Goal: Information Seeking & Learning: Learn about a topic

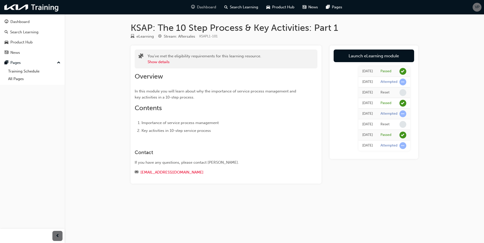
click at [203, 6] on span "Dashboard" at bounding box center [206, 7] width 19 height 6
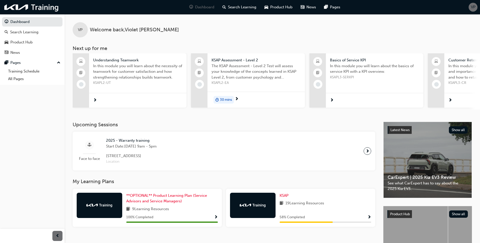
click at [158, 83] on span "KSAPL2-UT" at bounding box center [137, 83] width 89 height 6
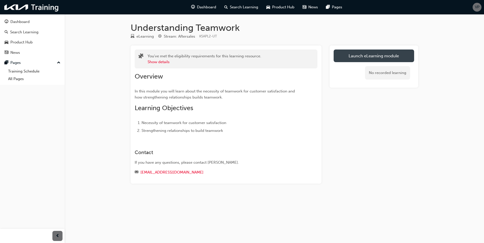
click at [395, 60] on link "Launch eLearning module" at bounding box center [373, 56] width 80 height 13
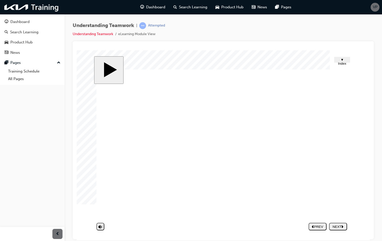
click at [337, 227] on div "NEXT" at bounding box center [338, 227] width 14 height 4
click at [77, 50] on image at bounding box center [77, 50] width 0 height 0
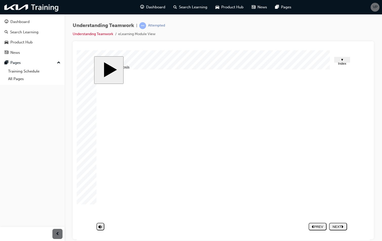
click at [337, 228] on div "NEXT" at bounding box center [338, 227] width 14 height 4
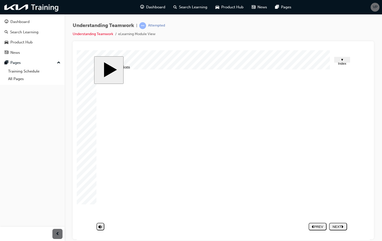
click at [338, 225] on div "NEXT" at bounding box center [338, 227] width 14 height 4
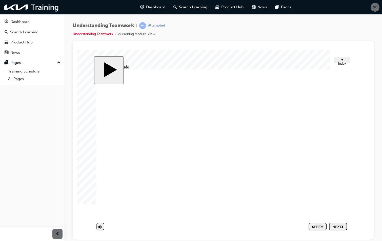
click at [340, 227] on div "NEXT" at bounding box center [338, 227] width 14 height 4
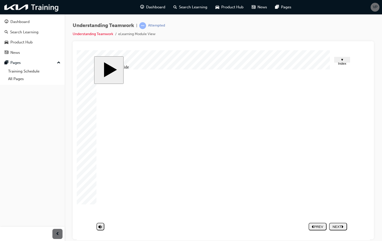
drag, startPoint x: 216, startPoint y: 204, endPoint x: 218, endPoint y: 202, distance: 3.2
click at [340, 223] on button "NEXT" at bounding box center [338, 227] width 18 height 8
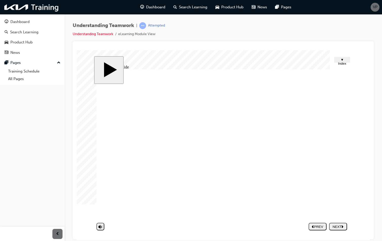
click at [340, 229] on button "NEXT" at bounding box center [338, 227] width 18 height 8
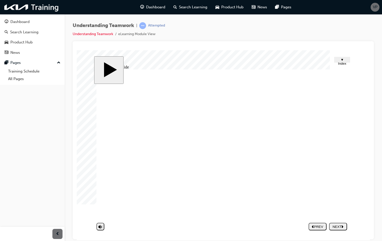
type textarea "i"
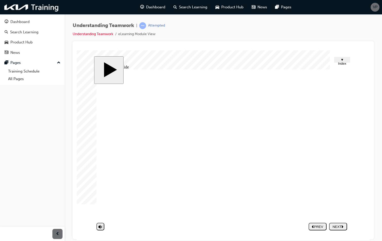
type textarea "T"
type textarea "Tr"
type textarea "Try"
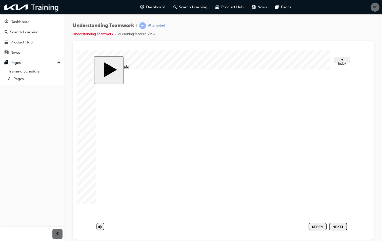
type textarea "Try"
type textarea "Try t"
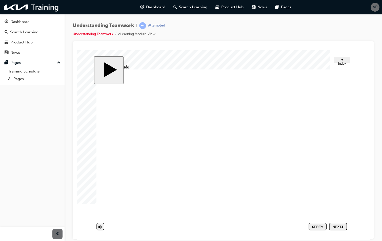
type textarea "Try to"
type textarea "Try to s"
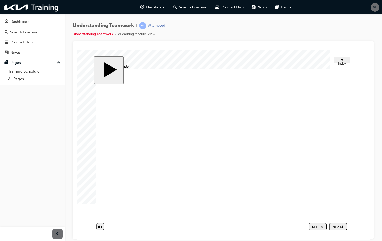
type textarea "Try to s"
type textarea "Try to so"
type textarea "Try to sor"
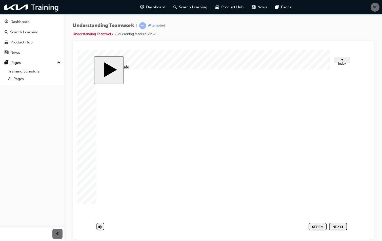
type textarea "Try to sort"
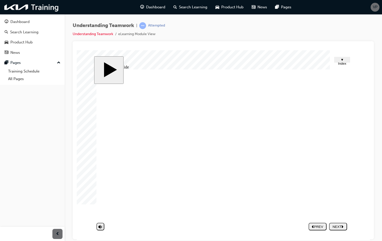
type textarea "Try to sort"
type textarea "Try to sort i"
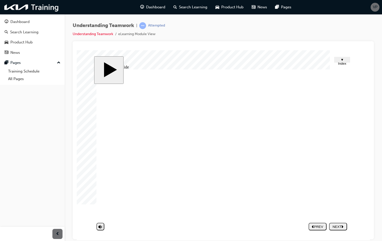
type textarea "Try to sort it"
type textarea "Try to sort it o"
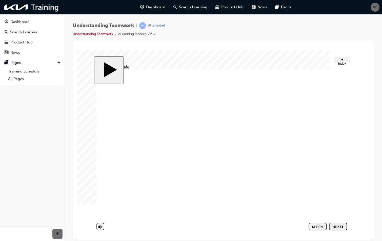
type textarea "Try to sort it o"
type textarea "Try to sort it ou"
type textarea "Try to sort it out"
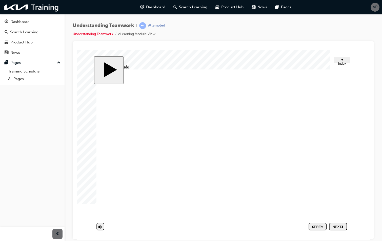
type textarea "Try to sort it out"
type textarea "Try to sort it out b"
type textarea "Try to sort it out be"
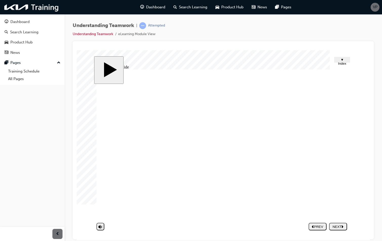
type textarea "Try to sort it out be"
type textarea "Try to sort it out bet"
type textarea "Try to sort it out betw"
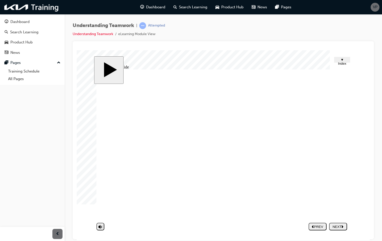
type textarea "Try to sort it out betwe"
type textarea "Try to sort it out betwee"
type textarea "Try to sort it out between"
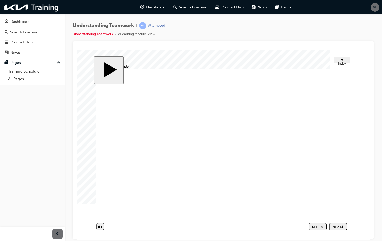
type textarea "Try to sort it out between"
type textarea "Try to sort it out between o"
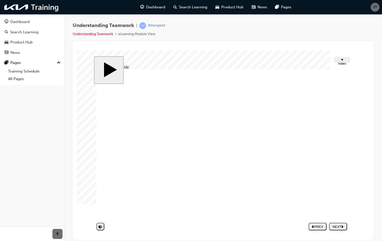
type textarea "Try to sort it out between ou"
type textarea "Try to sort it out between our"
type textarea "Try to sort it out between ours"
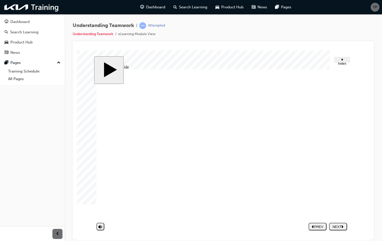
type textarea "Try to sort it out between ours"
type textarea "Try to sort it out between ourse"
type textarea "Try to sort it out between oursel"
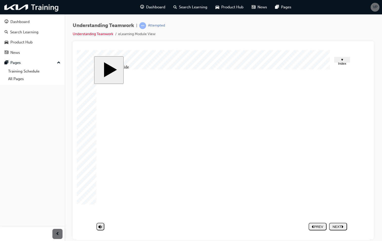
type textarea "Try to sort it out between ourselv"
type textarea "Try to sort it out between ourselve"
type textarea "Try to sort it out between ourselves"
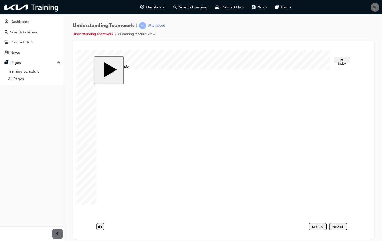
type textarea "Try to sort it out between ourselves"
drag, startPoint x: 338, startPoint y: 145, endPoint x: 340, endPoint y: 158, distance: 13.0
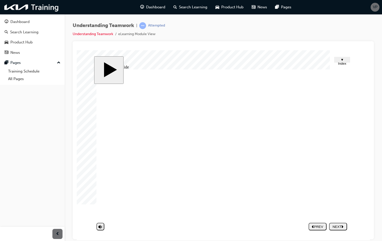
click at [338, 146] on div "Why do people experience conflicts, even though they know the importance of goo…" at bounding box center [222, 146] width 253 height 154
click at [333, 226] on div "NEXT" at bounding box center [338, 227] width 14 height 4
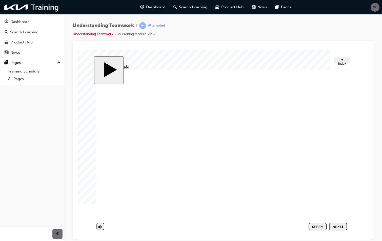
click at [337, 229] on button "NEXT" at bounding box center [338, 227] width 18 height 8
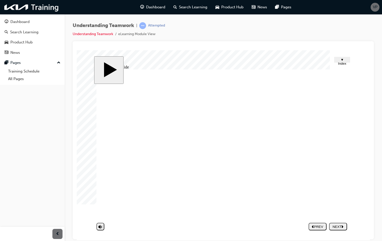
click at [329, 154] on div "Group 1 Rounded Rectangular Caption 1 People who don't focus on others' and the…" at bounding box center [222, 146] width 253 height 154
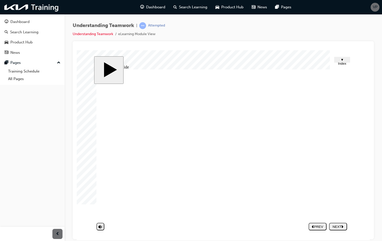
click at [341, 225] on div "NEXT" at bounding box center [338, 227] width 14 height 4
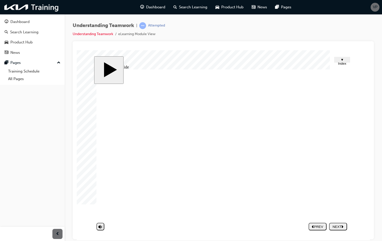
click at [337, 228] on div "NEXT" at bounding box center [338, 227] width 14 height 4
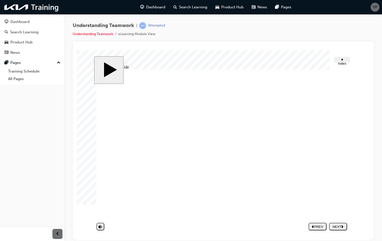
drag, startPoint x: 166, startPoint y: 124, endPoint x: 202, endPoint y: 124, distance: 35.9
click at [202, 124] on div "What should I do to dissolve this conflict? What should I do to solve this prob…" at bounding box center [222, 146] width 253 height 154
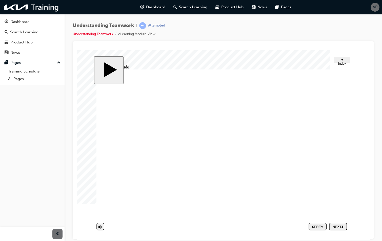
drag, startPoint x: 223, startPoint y: 128, endPoint x: 260, endPoint y: 144, distance: 40.2
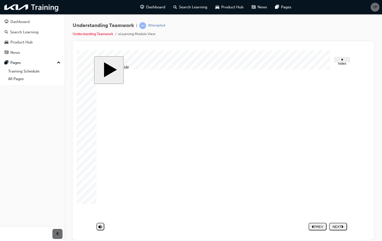
type input "S"
type input "Sh"
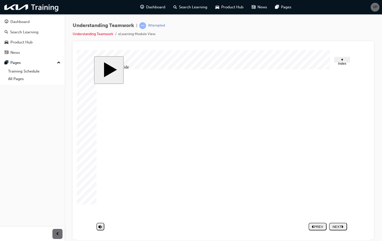
type input "Sha"
type input "Shar"
type input "Share"
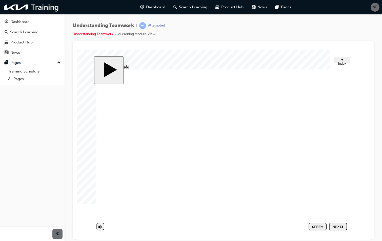
type input "Share"
type input "Share y"
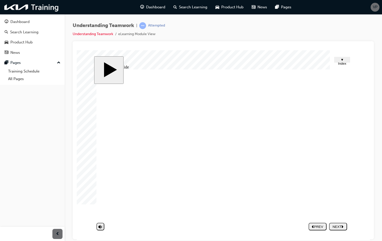
type input "Share yo"
type input "Share you"
type input "Share your"
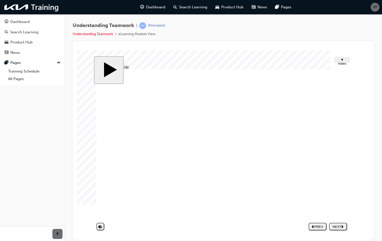
type input "Share your"
type input "Share your h"
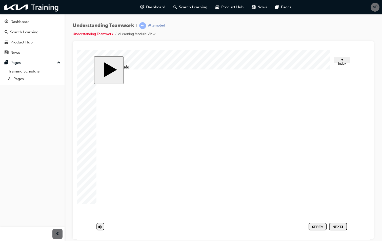
type input "Share your ho"
type input "Share your hon"
type input "Share your hone"
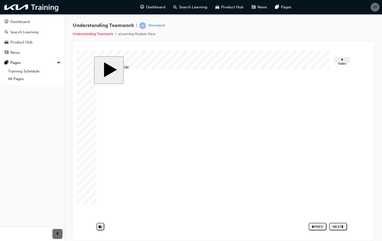
type input "Share your hone"
type input "Share your hones"
type input "Share your honest"
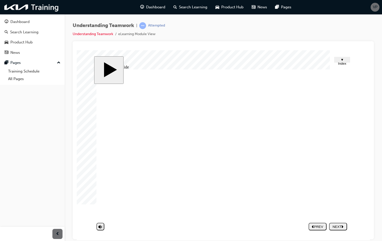
type input "Share your honest"
type input "Share your honest p"
type input "Share your honest pe"
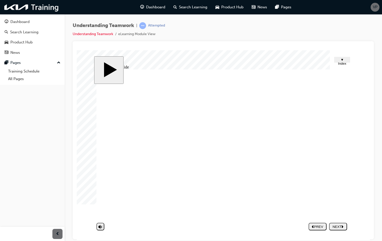
type input "Share your honest pe"
type input "Share your honest per"
type input "Share your honest pers"
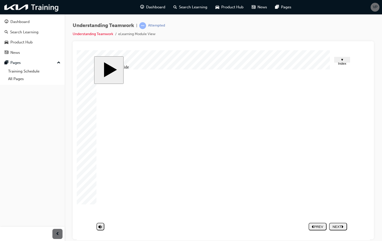
type input "Share your honest persp"
type input "Share your honest perspe"
type input "Share your honest perspec"
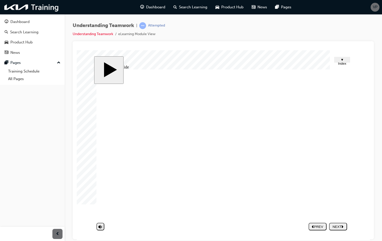
type input "Share your honest perspec"
type input "Share your honest perspect"
type input "Share your honest perspecti"
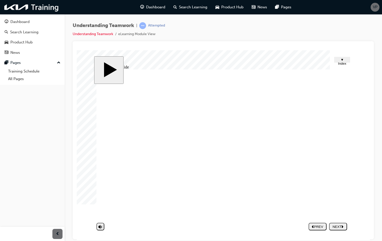
type input "Share your honest perspectiv"
type input "Share your honest perspective"
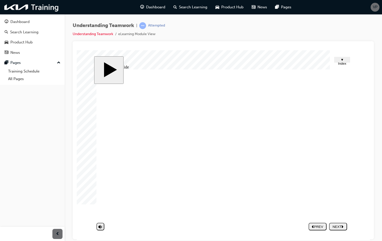
type input "Share your honest perspective"
type input "Share your honest perspective c"
type input "Share your honest perspective cl"
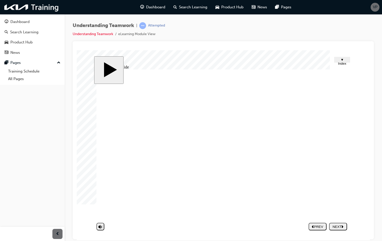
type input "Share your honest perspective cle"
type input "Share your honest perspective clea"
type input "Share your honest perspective clear"
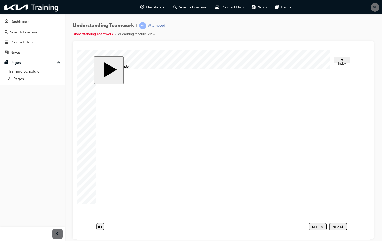
type input "Share your honest perspective clear"
type input "Share your honest perspective clearl"
type input "Share your honest perspective clearly"
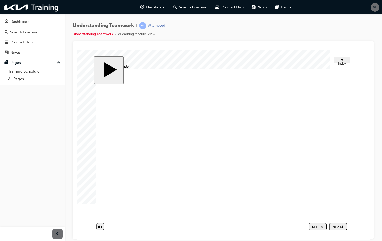
type input "Share your honest perspective clearly"
type input "U"
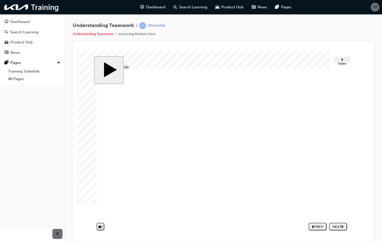
type input "U"
type input "Un"
type input "Und"
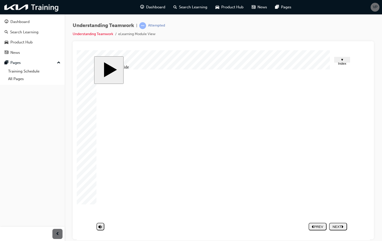
type input "Unds"
type input "Und"
type input "Unde"
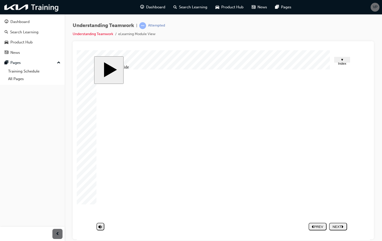
type input "Unde"
type input "Under"
type input "Unders"
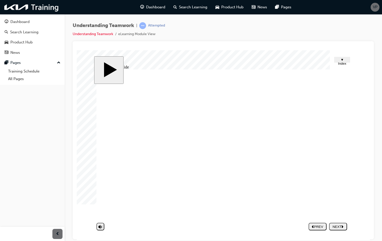
type input "Underst"
type input "Understa"
type input "Understan"
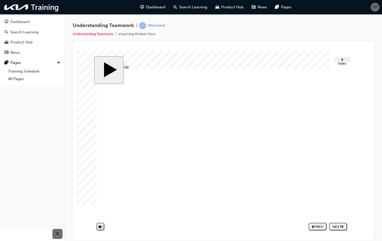
type input "Understan"
type input "Understand"
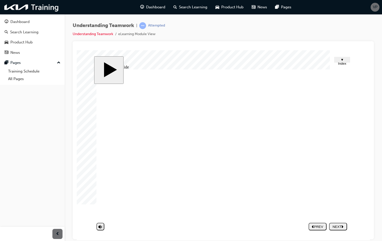
type input "Understand a"
type input "Understand an"
type input "Understand and"
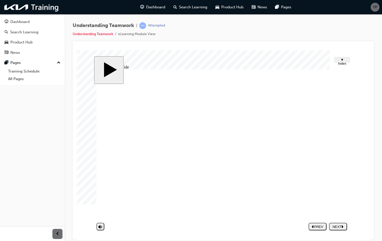
type input "Understand and"
type input "Understand and a"
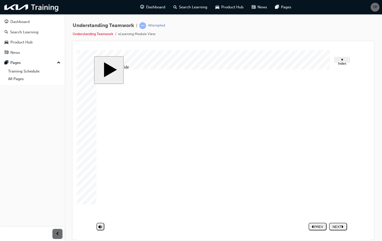
type input "Understand and ac"
type input "Understand and ack"
type input "Understand and acko"
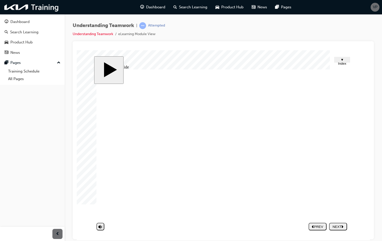
type input "Understand and acko"
type input "Understand and ackow"
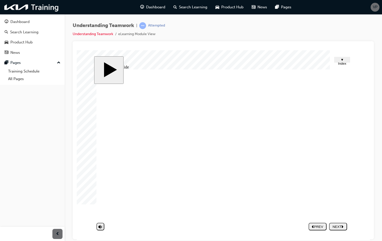
click at [337, 226] on div "NEXT" at bounding box center [338, 227] width 14 height 4
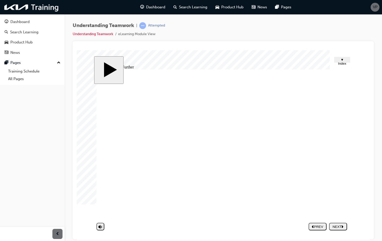
click at [340, 229] on button "NEXT" at bounding box center [338, 227] width 18 height 8
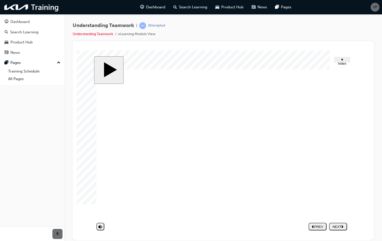
click at [336, 227] on div "NEXT" at bounding box center [338, 227] width 14 height 4
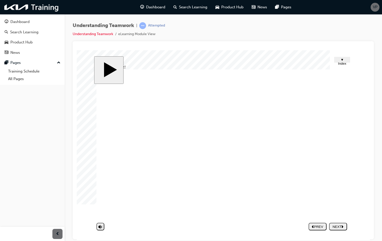
drag, startPoint x: 336, startPoint y: 215, endPoint x: 334, endPoint y: 224, distance: 8.5
click at [334, 224] on div "slide: Quiz! Quiz! CLICK! Rectangle 3 The Compromising type of problem is cause…" at bounding box center [223, 145] width 258 height 178
click at [336, 226] on div "NEXT" at bounding box center [338, 227] width 14 height 4
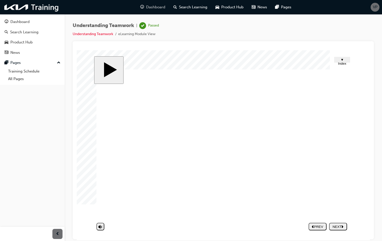
click at [150, 5] on span "Dashboard" at bounding box center [155, 7] width 19 height 6
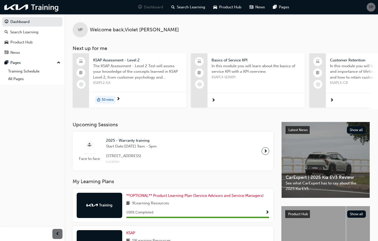
scroll to position [0, 267]
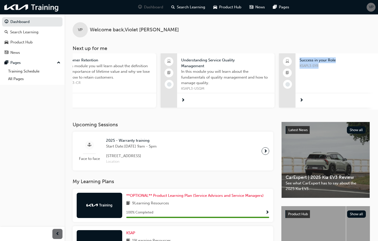
drag, startPoint x: 215, startPoint y: 113, endPoint x: 312, endPoint y: 108, distance: 97.2
click at [312, 108] on div "VP Welcome back , Violet Pye Next up for me KSAP Assessment - Level 2 The KSAP …" at bounding box center [220, 68] width 313 height 108
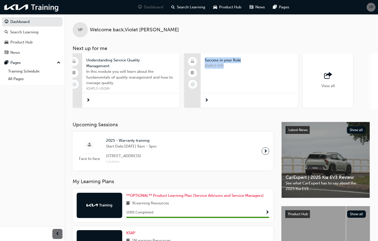
scroll to position [0, 404]
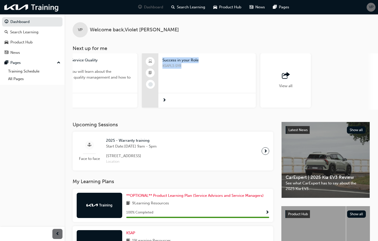
click at [286, 92] on div "View all" at bounding box center [285, 80] width 51 height 54
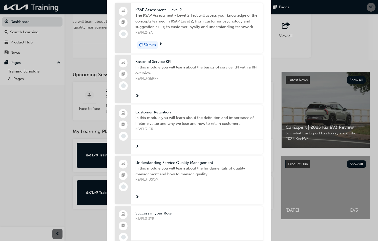
scroll to position [0, 0]
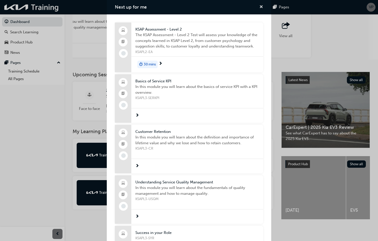
click at [259, 7] on span "cross-icon" at bounding box center [261, 7] width 4 height 5
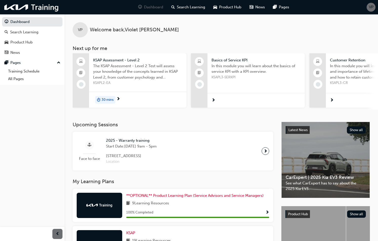
click at [113, 97] on span "30 mins" at bounding box center [107, 100] width 12 height 6
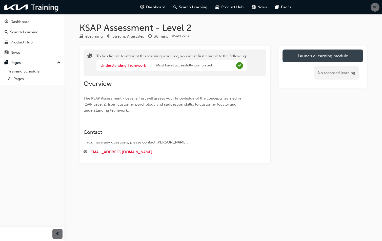
click at [315, 58] on button "Launch eLearning module" at bounding box center [322, 56] width 80 height 13
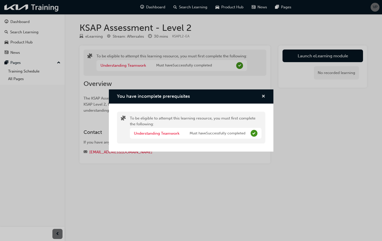
click at [261, 98] on button "You have incomplete prerequisites" at bounding box center [263, 97] width 4 height 6
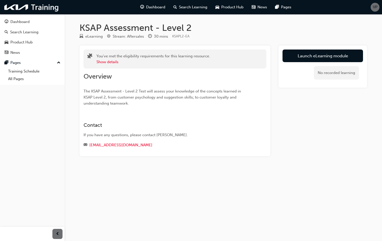
click at [325, 49] on div "Launch eLearning module No recorded learning" at bounding box center [322, 67] width 89 height 42
click at [312, 53] on link "Launch eLearning module" at bounding box center [322, 56] width 80 height 13
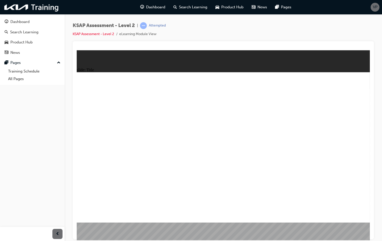
click at [77, 50] on image at bounding box center [77, 50] width 0 height 0
radio input "true"
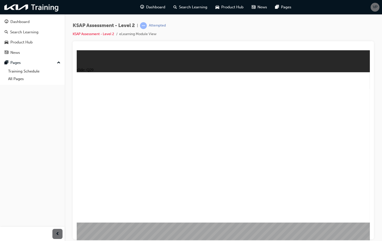
radio input "true"
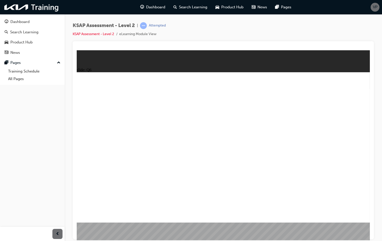
radio input "true"
drag, startPoint x: 157, startPoint y: 123, endPoint x: 151, endPoint y: 173, distance: 49.7
click at [77, 124] on html "slide: Q44 Rectangle Group Rectangle 2 Line 2 Menu Resources Question Line 3 Re…" at bounding box center [223, 145] width 293 height 190
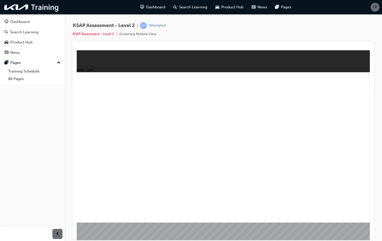
drag, startPoint x: 83, startPoint y: 119, endPoint x: 105, endPoint y: 123, distance: 22.1
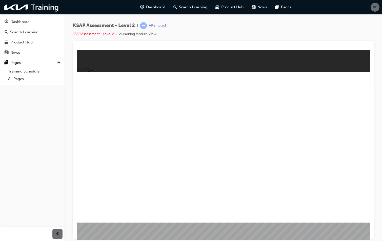
radio input "true"
drag, startPoint x: 305, startPoint y: 129, endPoint x: 305, endPoint y: 144, distance: 15.2
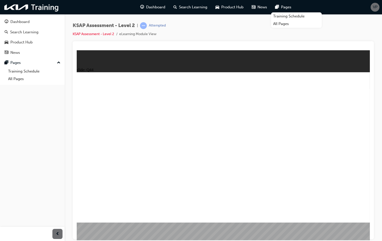
radio input "true"
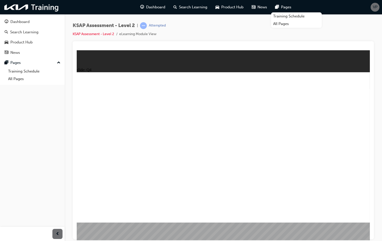
radio input "true"
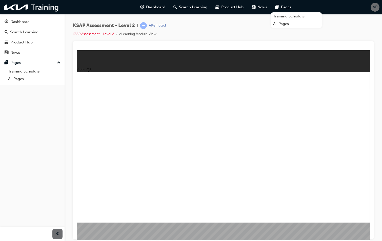
radio input "true"
radio input "false"
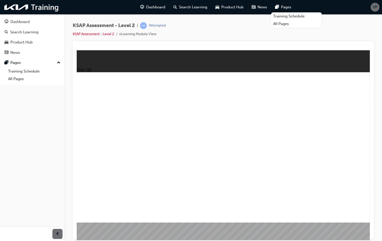
radio input "true"
radio input "false"
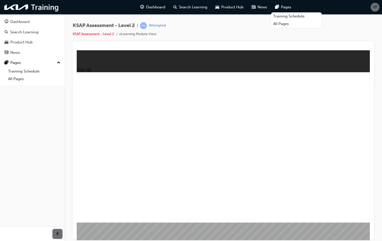
radio input "false"
radio input "true"
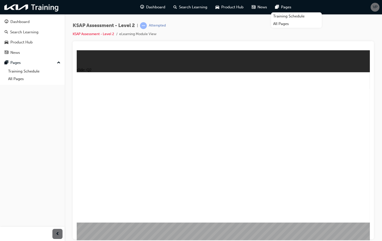
radio input "true"
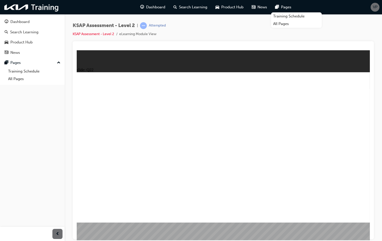
radio input "false"
radio input "true"
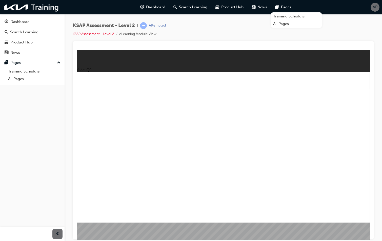
radio input "true"
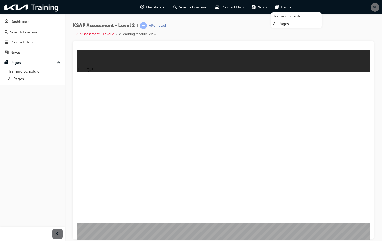
radio input "true"
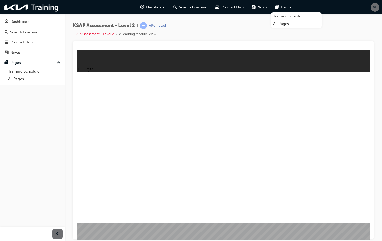
radio input "true"
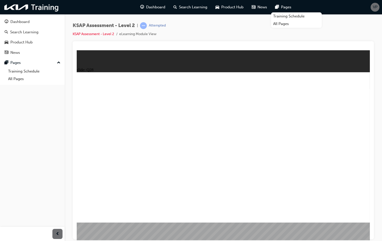
drag, startPoint x: 334, startPoint y: 201, endPoint x: 337, endPoint y: 206, distance: 5.8
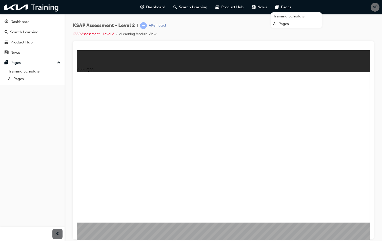
radio input "true"
drag, startPoint x: 230, startPoint y: 163, endPoint x: 235, endPoint y: 177, distance: 15.0
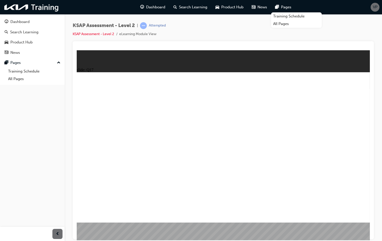
radio input "true"
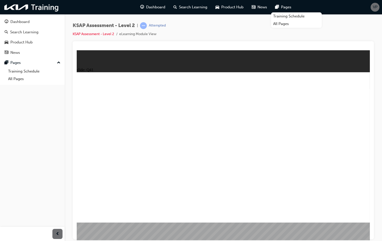
radio input "true"
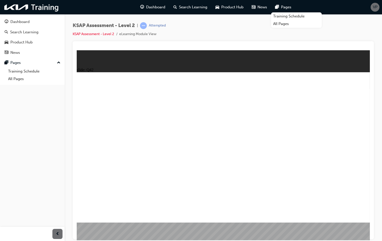
radio input "false"
radio input "true"
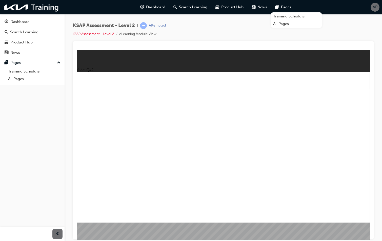
click at [232, 29] on div "KSAP Assessment - Level 2 | Attempted KSAP Assessment - Level 2 eLearning Modul…" at bounding box center [223, 31] width 301 height 19
click at [344, 30] on div "KSAP Assessment - Level 2 | Attempted KSAP Assessment - Level 2 eLearning Modul…" at bounding box center [223, 31] width 301 height 19
click at [375, 90] on div "KSAP Assessment - Level 2 | Attempted KSAP Assessment - Level 2 eLearning Modul…" at bounding box center [222, 121] width 317 height 214
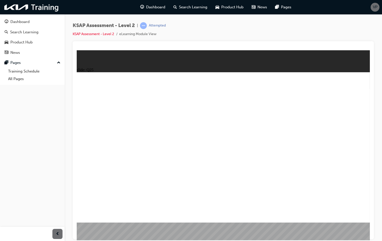
radio input "true"
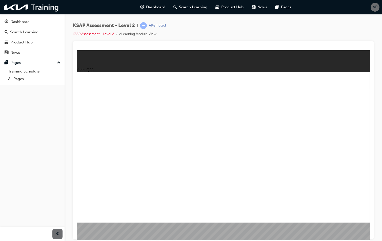
radio input "true"
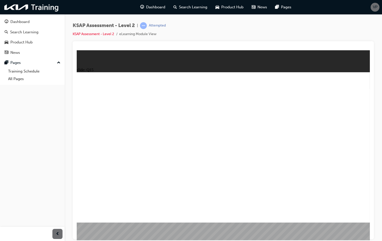
radio input "true"
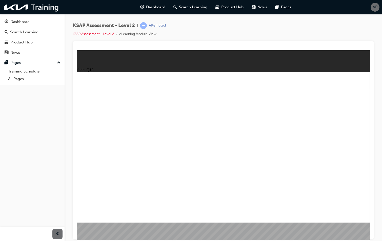
radio input "true"
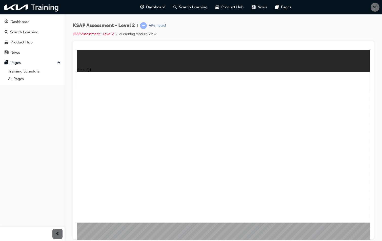
drag, startPoint x: 298, startPoint y: 88, endPoint x: 276, endPoint y: 127, distance: 44.9
radio input "true"
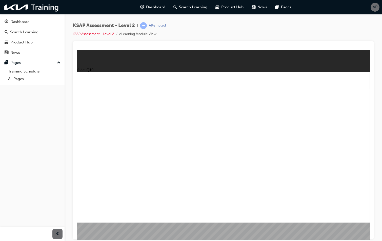
radio input "true"
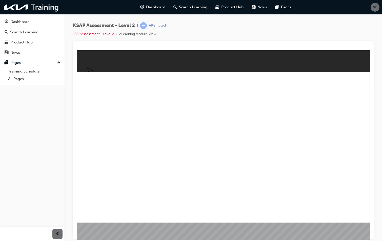
radio input "false"
radio input "true"
radio input "false"
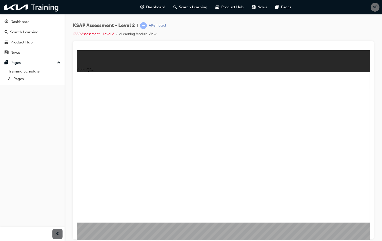
radio input "true"
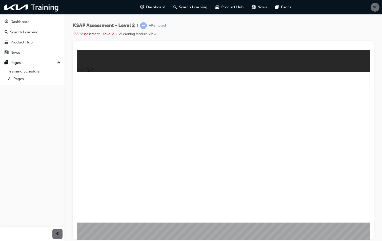
radio input "true"
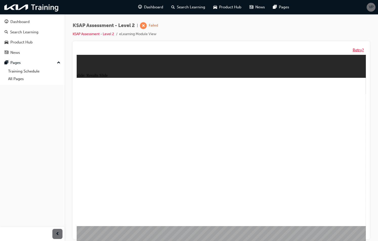
click at [357, 50] on button "Retry?" at bounding box center [358, 50] width 11 height 6
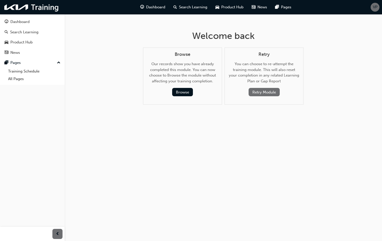
click at [270, 94] on button "Retry Module" at bounding box center [263, 92] width 31 height 8
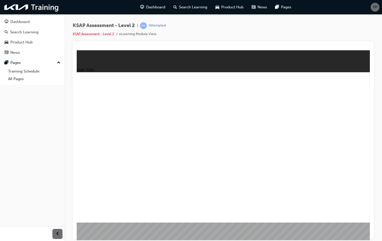
radio input "true"
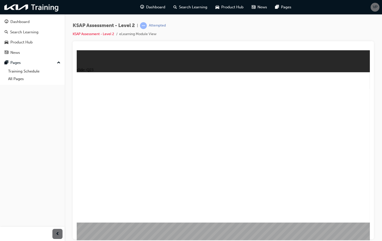
radio input "true"
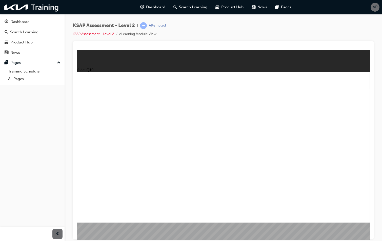
radio input "true"
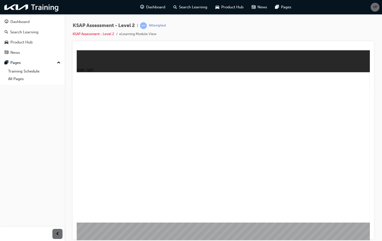
radio input "true"
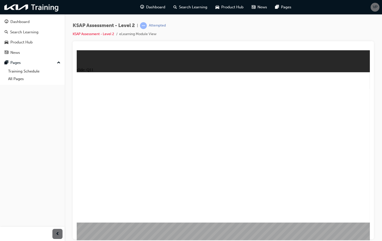
radio input "true"
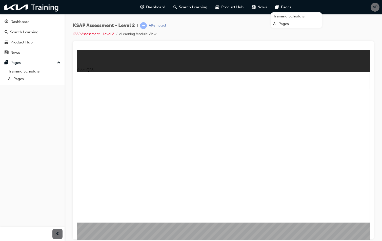
drag, startPoint x: 246, startPoint y: 139, endPoint x: 252, endPoint y: 139, distance: 6.1
radio input "true"
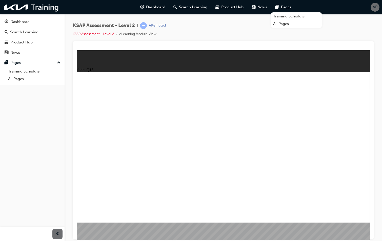
radio input "true"
click at [334, 51] on div "slide: Q42 Rectangle Group Rectangle 2 Line 2 Menu Resources Question Line 3 Re…" at bounding box center [223, 145] width 293 height 190
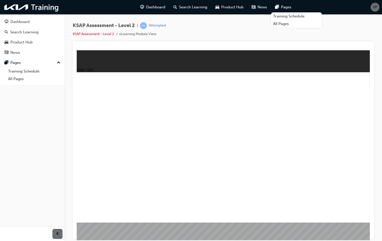
radio input "true"
drag, startPoint x: 237, startPoint y: 162, endPoint x: 228, endPoint y: 167, distance: 10.3
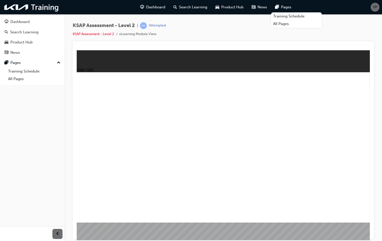
radio input "true"
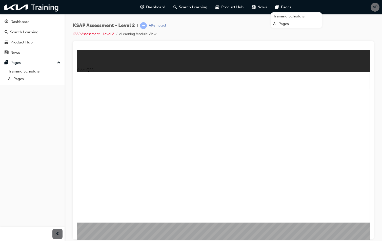
radio input "true"
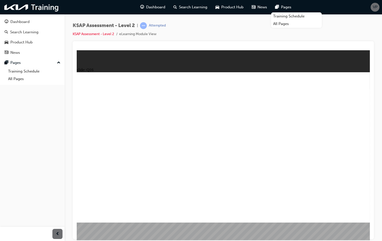
radio input "true"
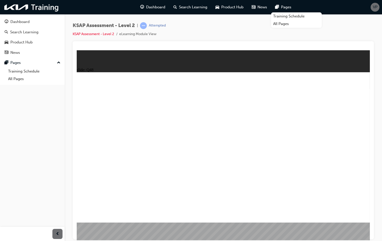
radio input "true"
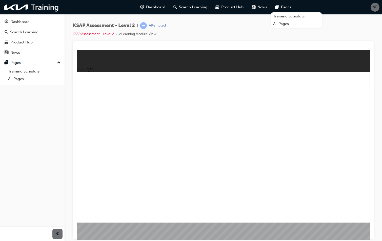
radio input "true"
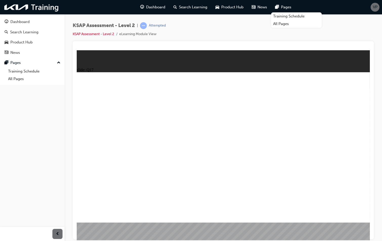
radio input "false"
radio input "true"
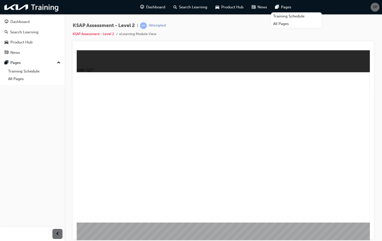
radio input "false"
radio input "true"
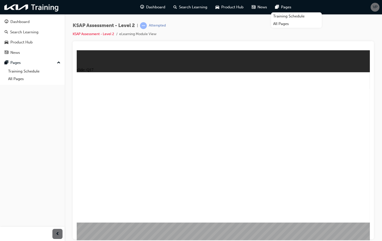
radio input "true"
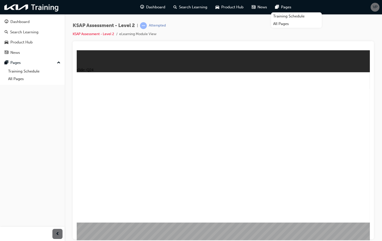
radio input "true"
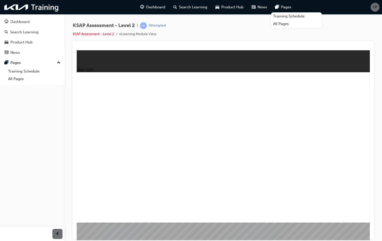
radio input "true"
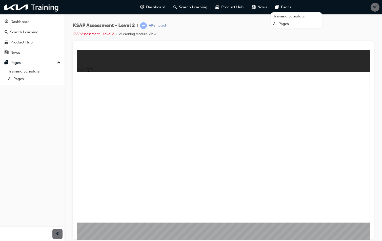
radio input "false"
radio input "true"
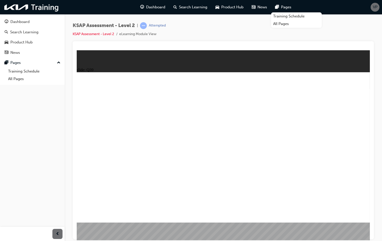
radio input "false"
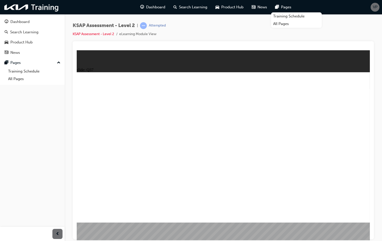
radio input "true"
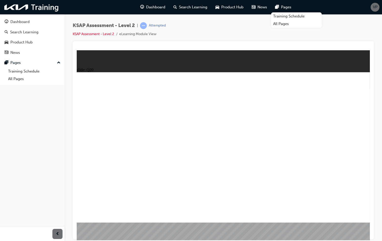
radio input "true"
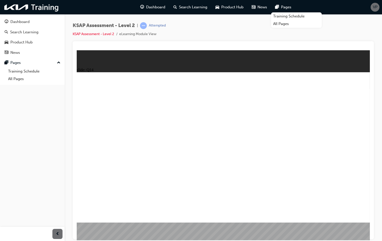
radio input "true"
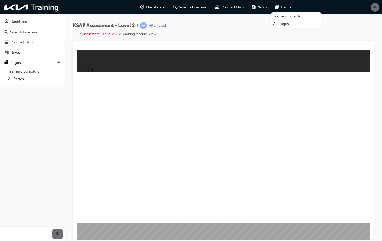
radio input "true"
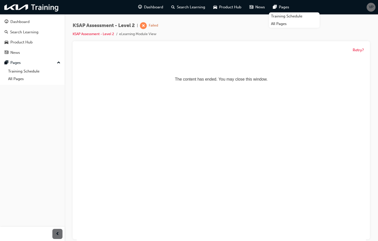
click at [149, 2] on div "Dashboard Search Learning Product Hub News Pages Training Schedule All Pages" at bounding box center [213, 7] width 163 height 14
click at [150, 4] on div "Dashboard" at bounding box center [150, 7] width 33 height 10
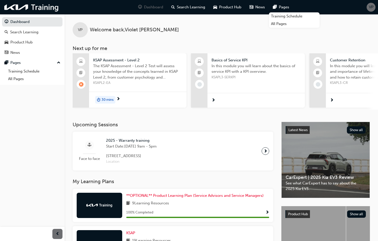
click at [129, 86] on div "KSAP Assessment - Level 2 The KSAP Assessment - Level 2 Test will assess your k…" at bounding box center [137, 70] width 97 height 34
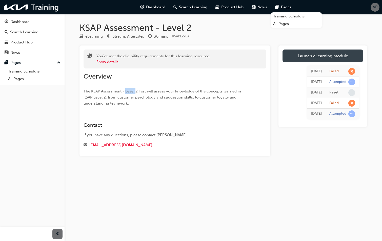
click at [327, 58] on link "Launch eLearning module" at bounding box center [322, 56] width 80 height 13
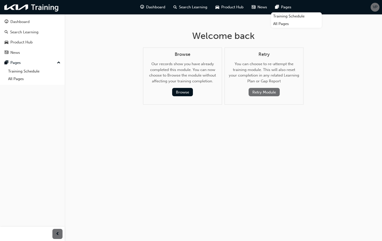
click at [256, 90] on button "Retry Module" at bounding box center [263, 92] width 31 height 8
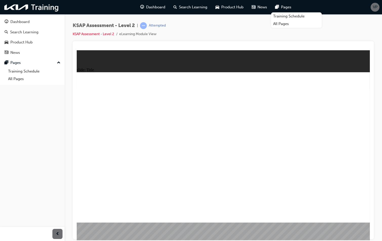
radio input "true"
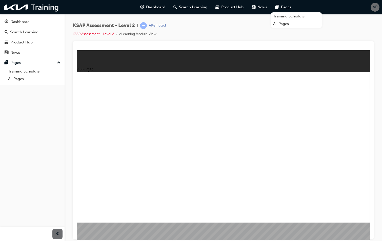
radio input "false"
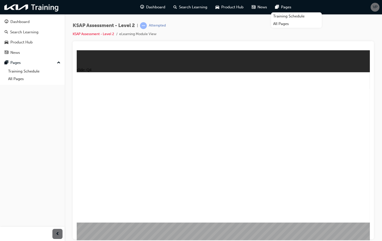
radio input "true"
drag, startPoint x: 243, startPoint y: 114, endPoint x: 240, endPoint y: 159, distance: 44.9
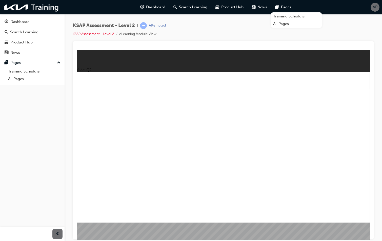
radio input "true"
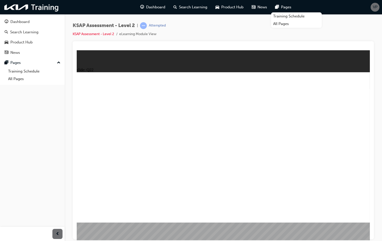
radio input "true"
